Goal: Information Seeking & Learning: Learn about a topic

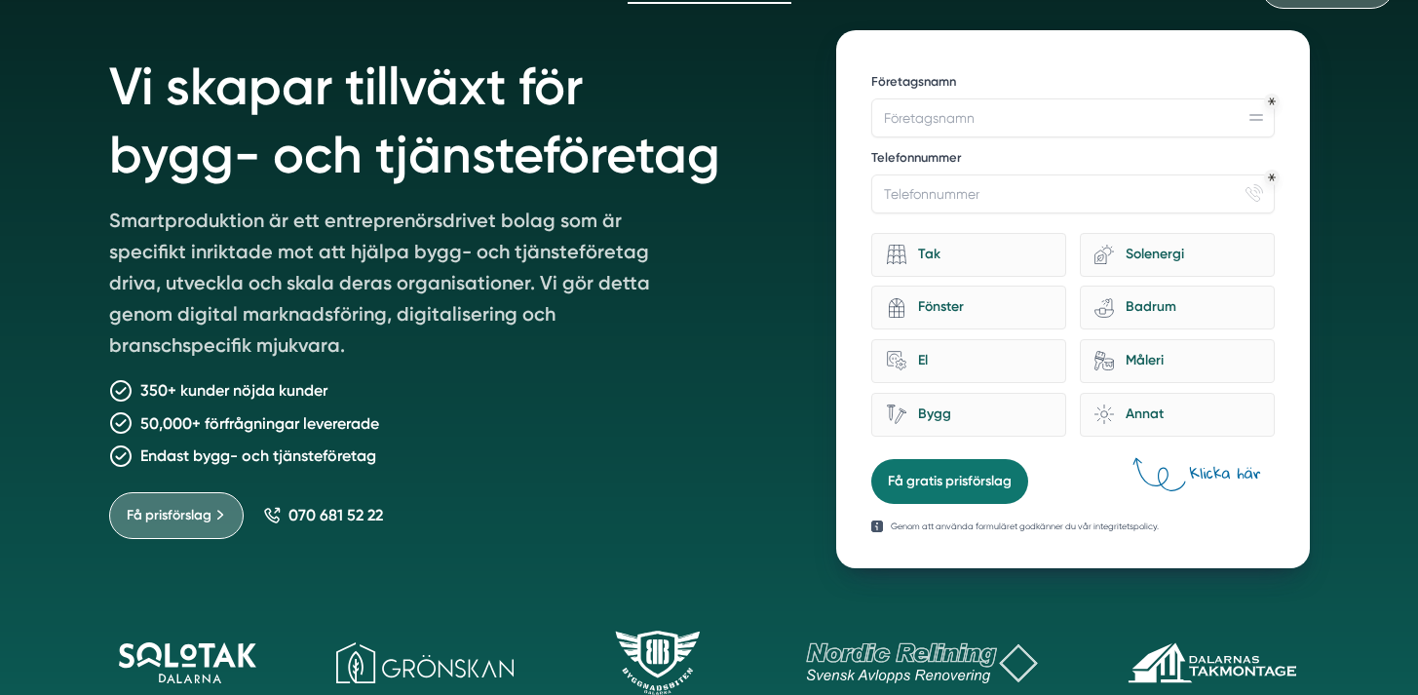
scroll to position [190, 0]
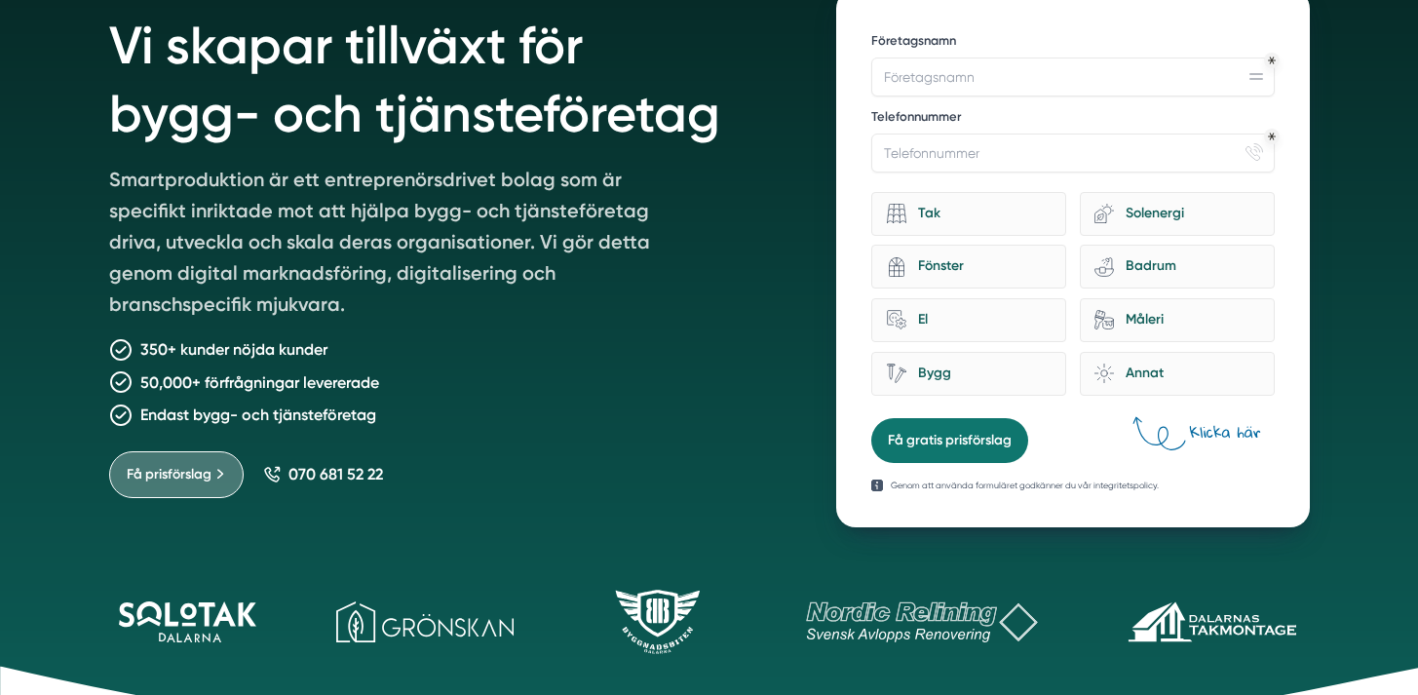
click at [204, 386] on p "50,000+ förfrågningar levererade" at bounding box center [259, 382] width 239 height 24
click at [204, 415] on p "Endast bygg- och tjänsteföretag" at bounding box center [258, 414] width 236 height 24
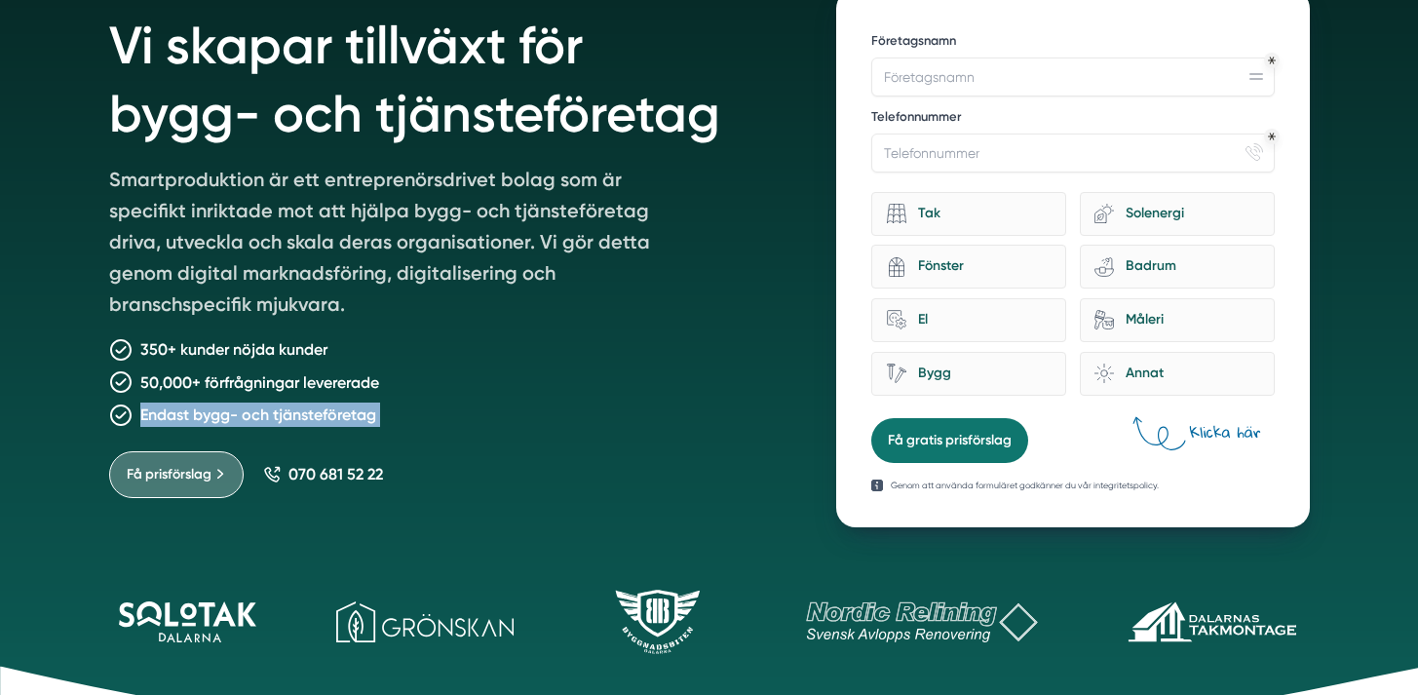
click at [204, 415] on p "Endast bygg- och tjänsteföretag" at bounding box center [258, 414] width 236 height 24
click at [234, 287] on p "Smartproduktion är ett entreprenörsdrivet bolag som är specifikt inriktade mot …" at bounding box center [389, 246] width 561 height 164
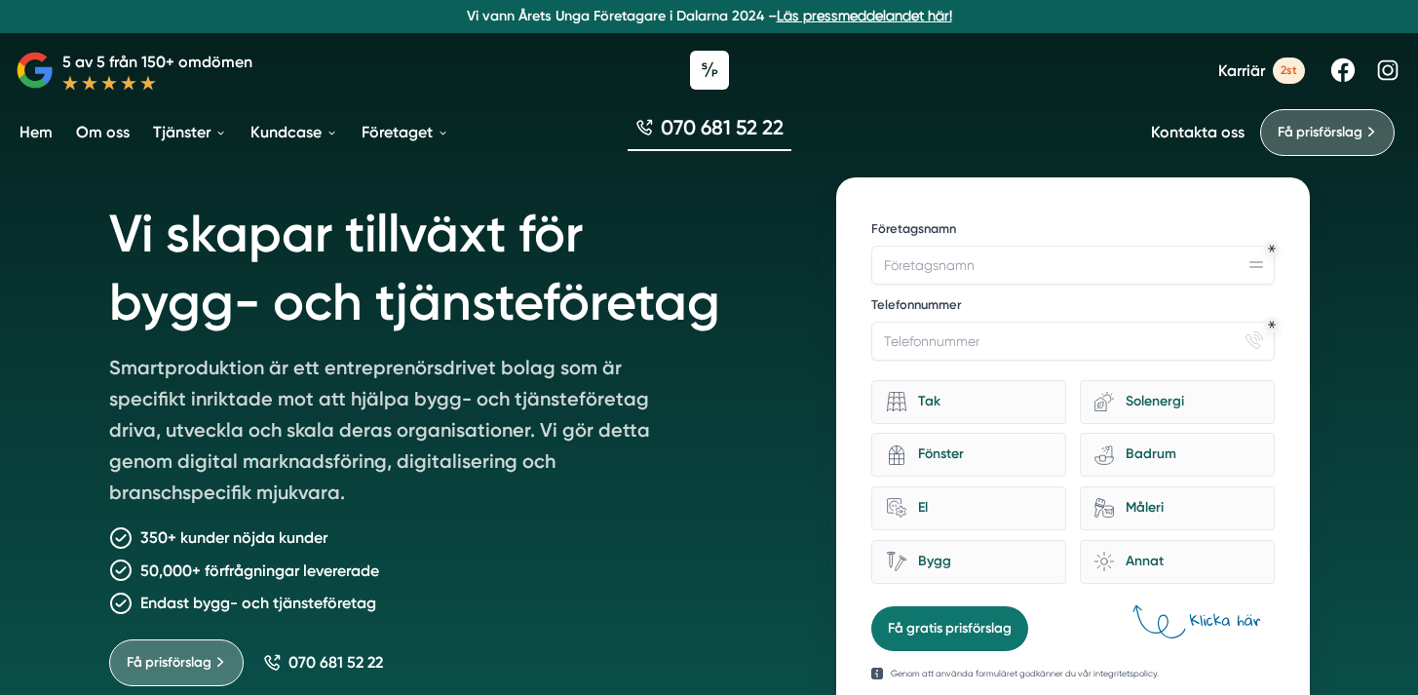
scroll to position [0, 0]
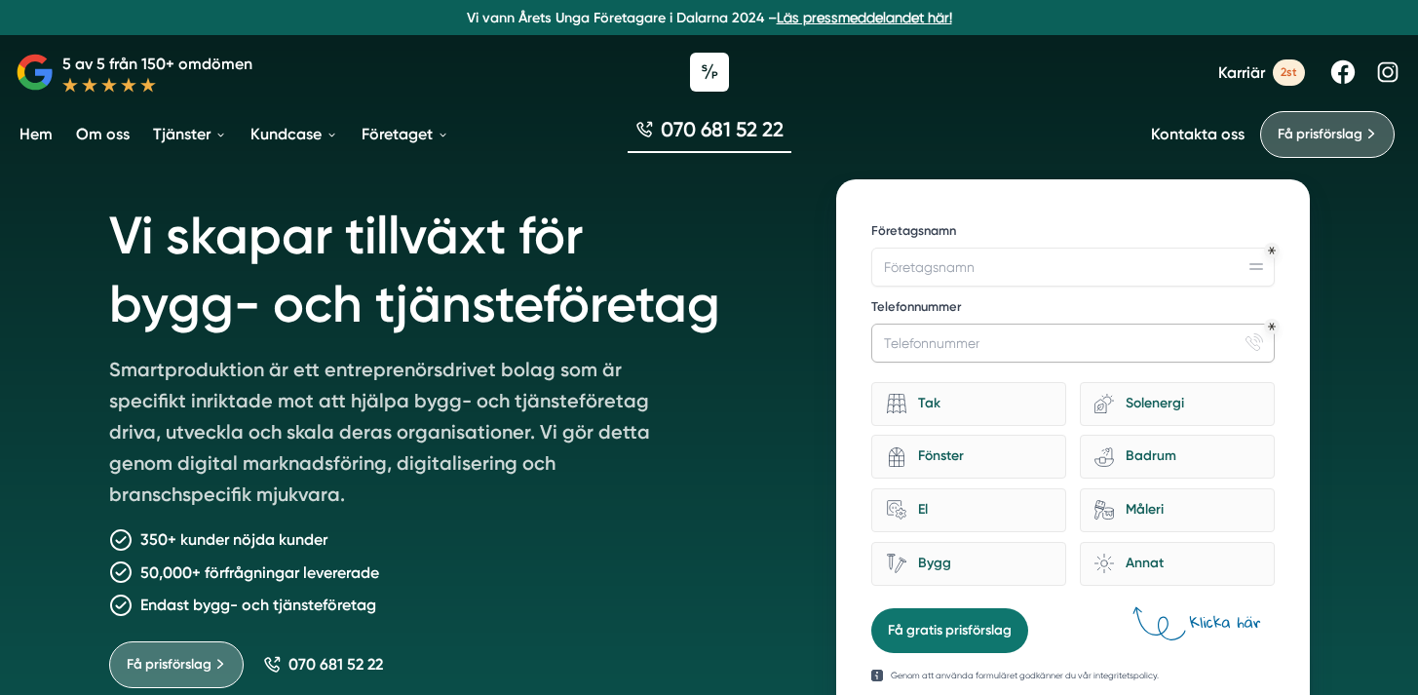
click at [961, 359] on input "Telefonnummer" at bounding box center [1072, 343] width 402 height 39
click at [966, 280] on input "Företagsnamn" at bounding box center [1072, 267] width 402 height 39
click at [494, 290] on h1 "Vi skapar tillväxt för bygg- och tjänsteföretag" at bounding box center [449, 266] width 681 height 174
